Goal: Find specific page/section: Find specific page/section

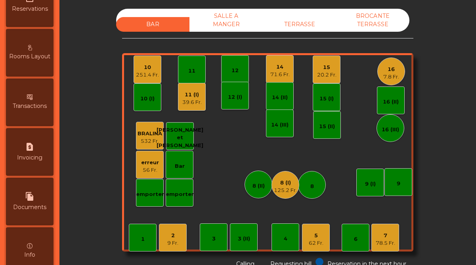
scroll to position [409, 0]
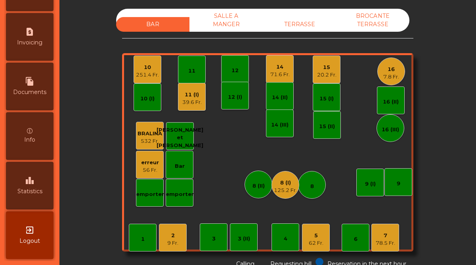
click at [32, 183] on icon "leaderboard" at bounding box center [30, 181] width 10 height 10
